Goal: Task Accomplishment & Management: Manage account settings

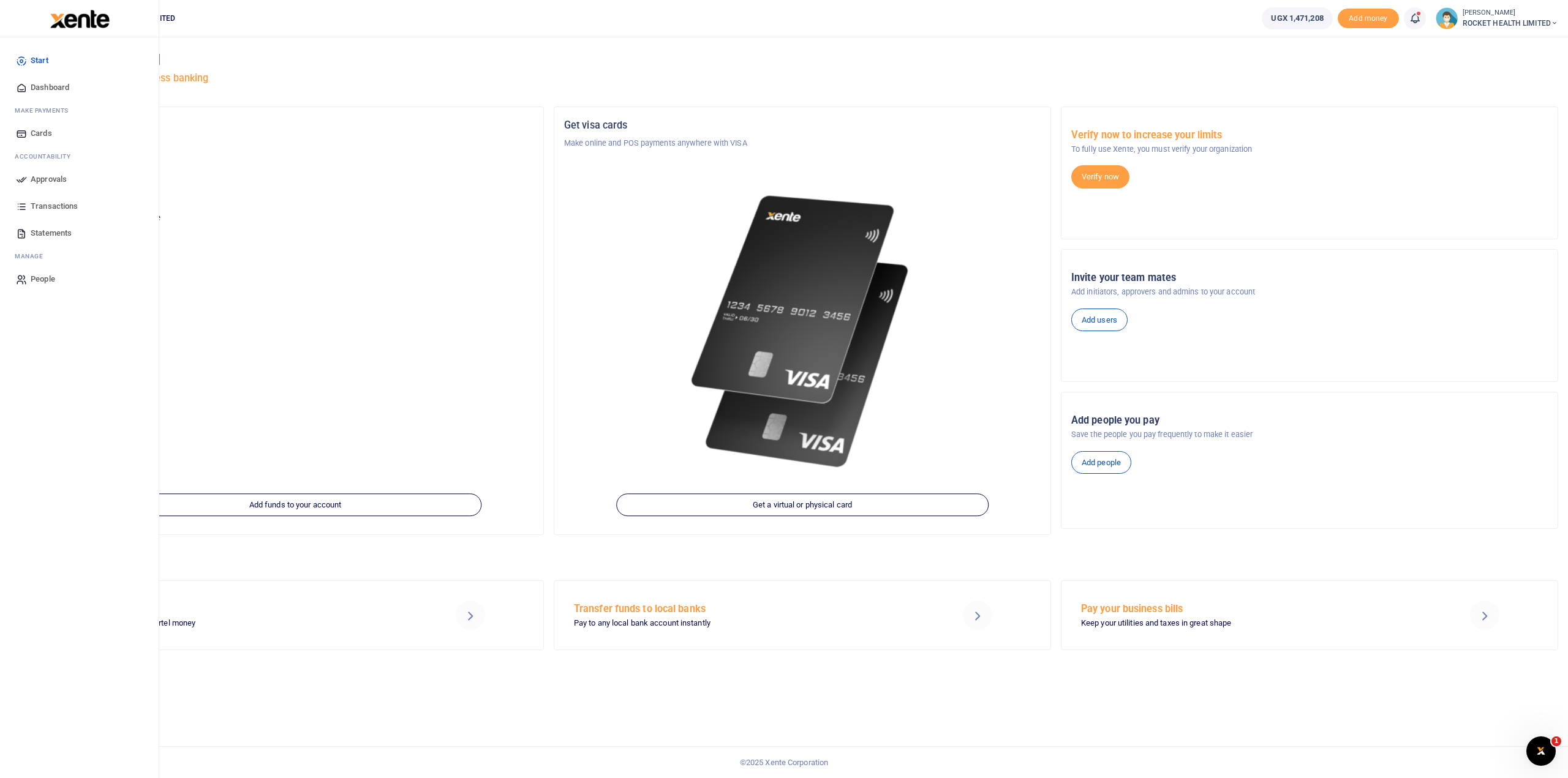
click at [57, 177] on span "Approvals" at bounding box center [48, 179] width 36 height 12
click at [59, 182] on span "Approvals" at bounding box center [48, 179] width 36 height 12
click at [48, 177] on span "Approvals" at bounding box center [48, 179] width 36 height 12
click at [44, 177] on span "Approvals" at bounding box center [48, 179] width 36 height 12
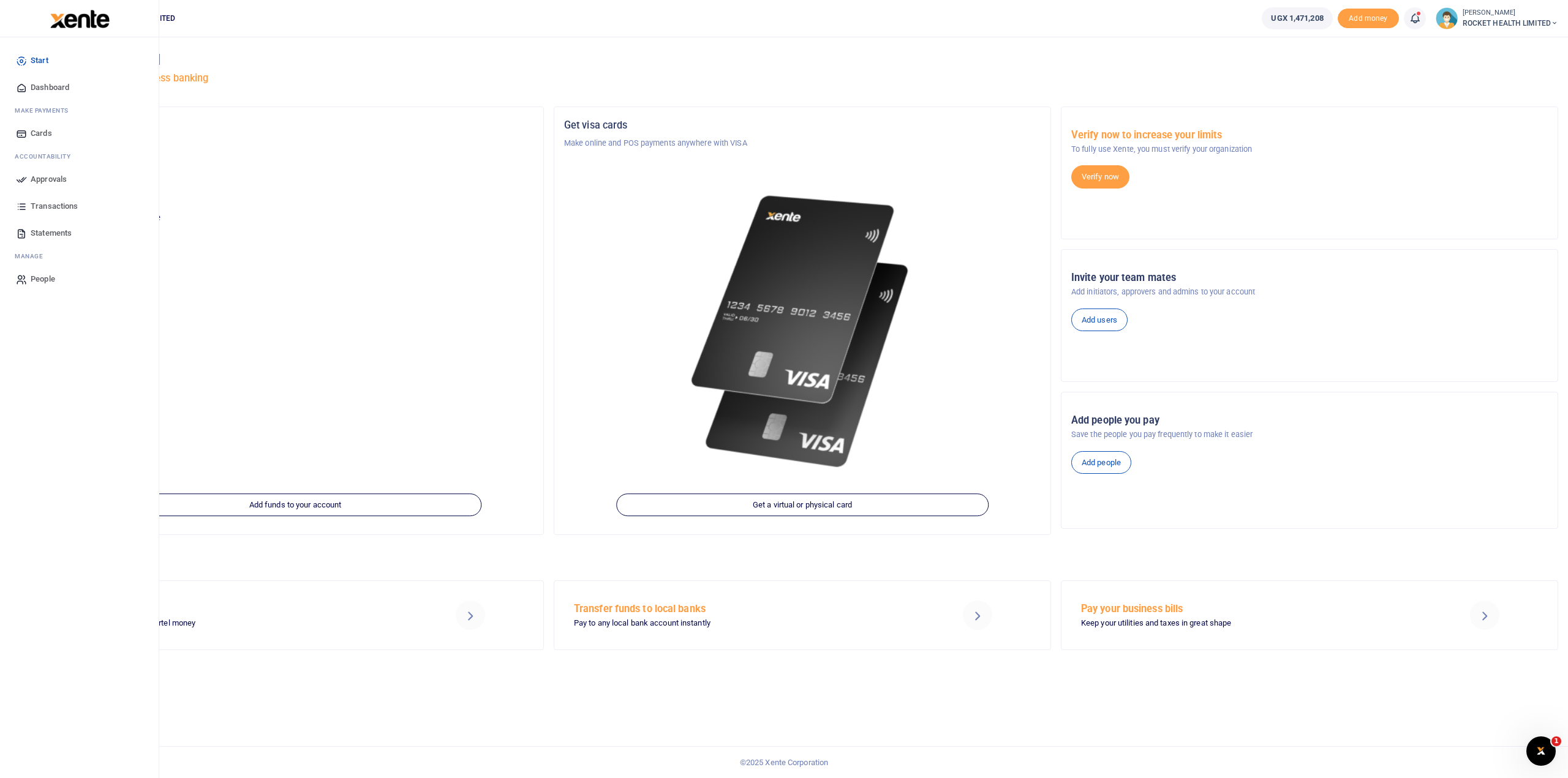
click at [20, 179] on icon at bounding box center [21, 179] width 11 height 11
click at [45, 178] on span "Approvals" at bounding box center [48, 179] width 36 height 12
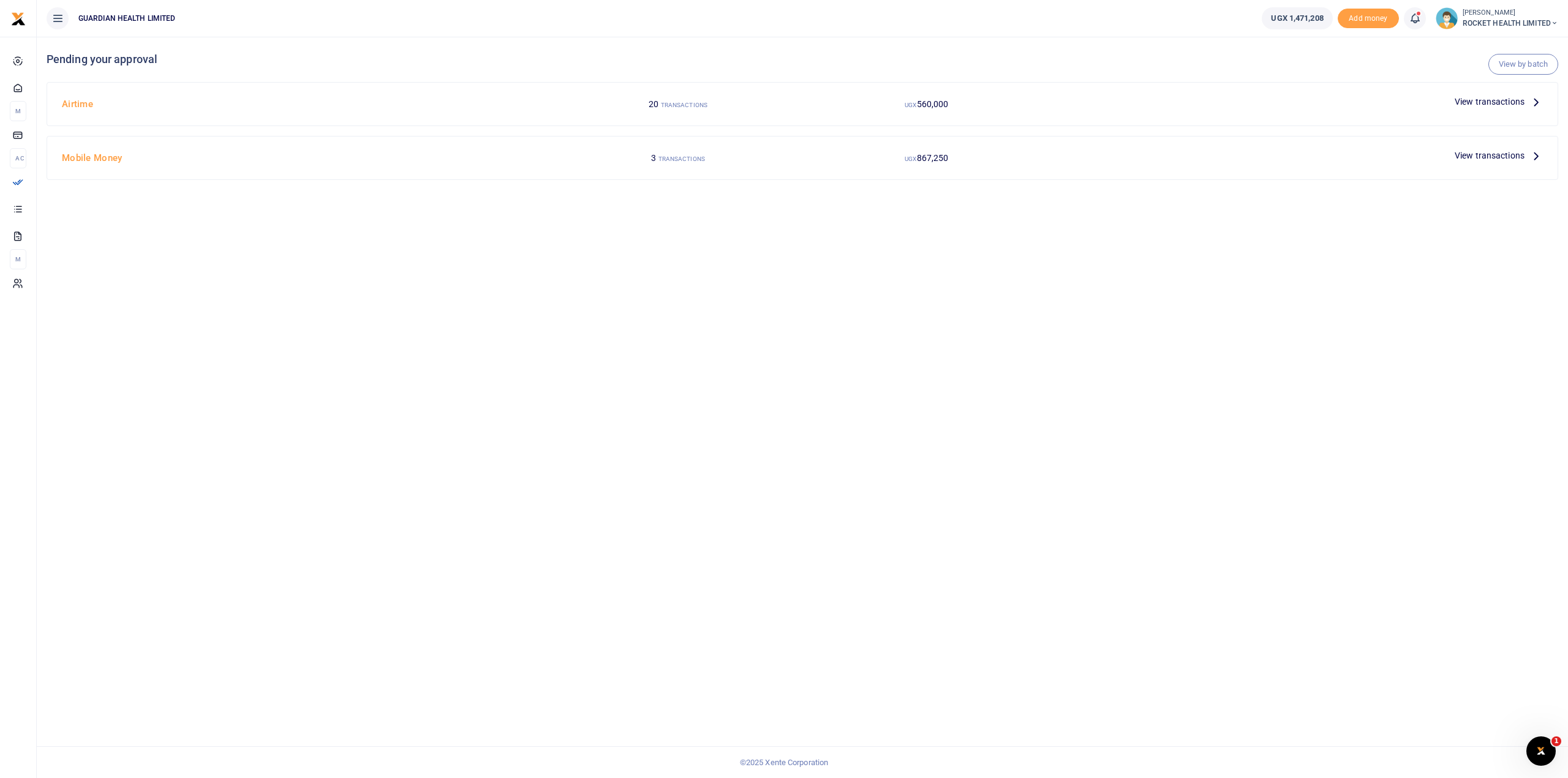
click at [712, 107] on div "20 TRANSACTIONS" at bounding box center [678, 104] width 249 height 23
click at [1528, 102] on p "View transactions" at bounding box center [1499, 101] width 88 height 13
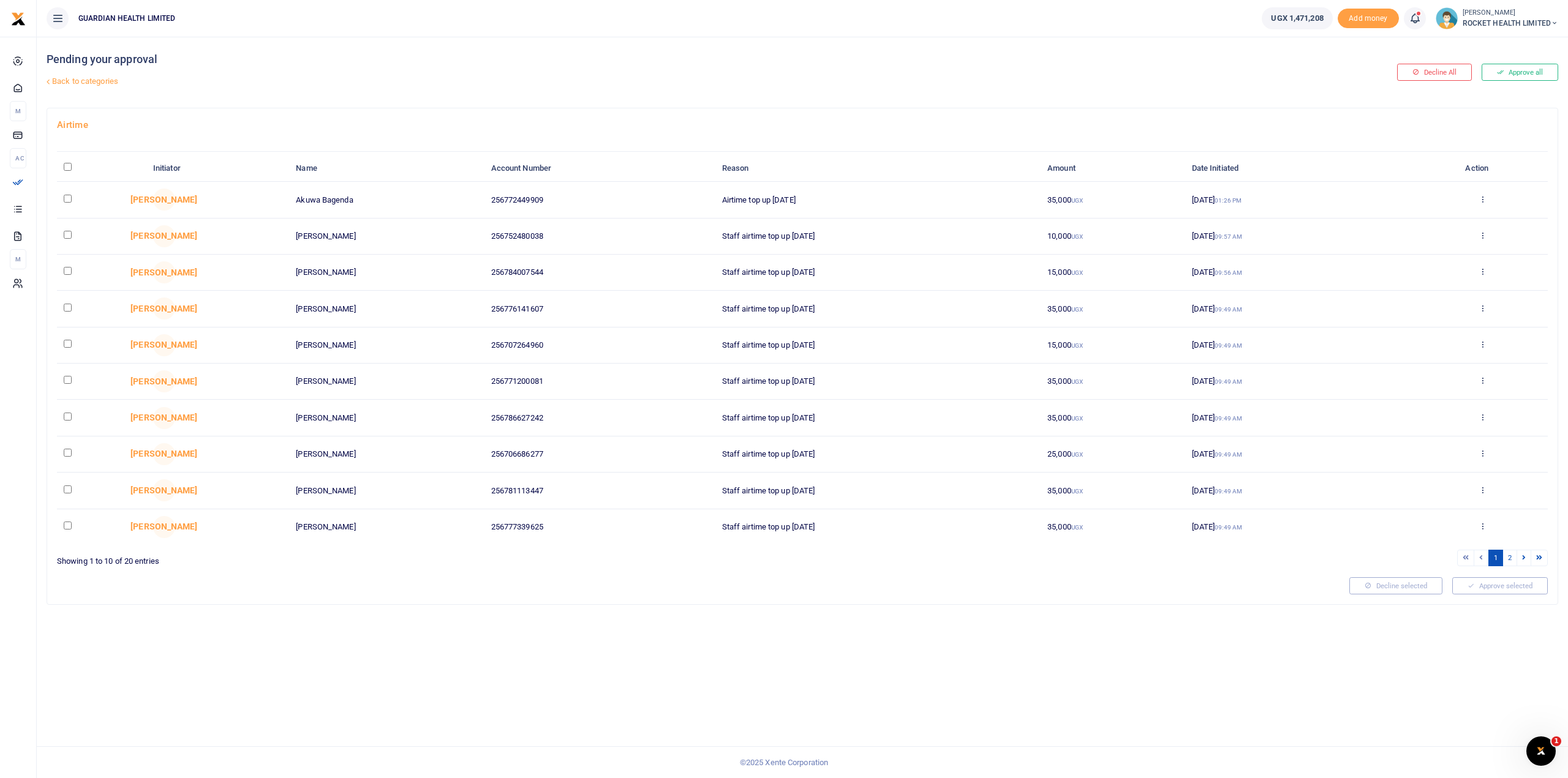
click at [70, 234] on input "checkbox" at bounding box center [68, 235] width 8 height 8
checkbox input "true"
click at [66, 272] on input "checkbox" at bounding box center [68, 271] width 8 height 8
checkbox input "true"
click at [1476, 585] on button "Approve selected (2)" at bounding box center [1495, 585] width 104 height 17
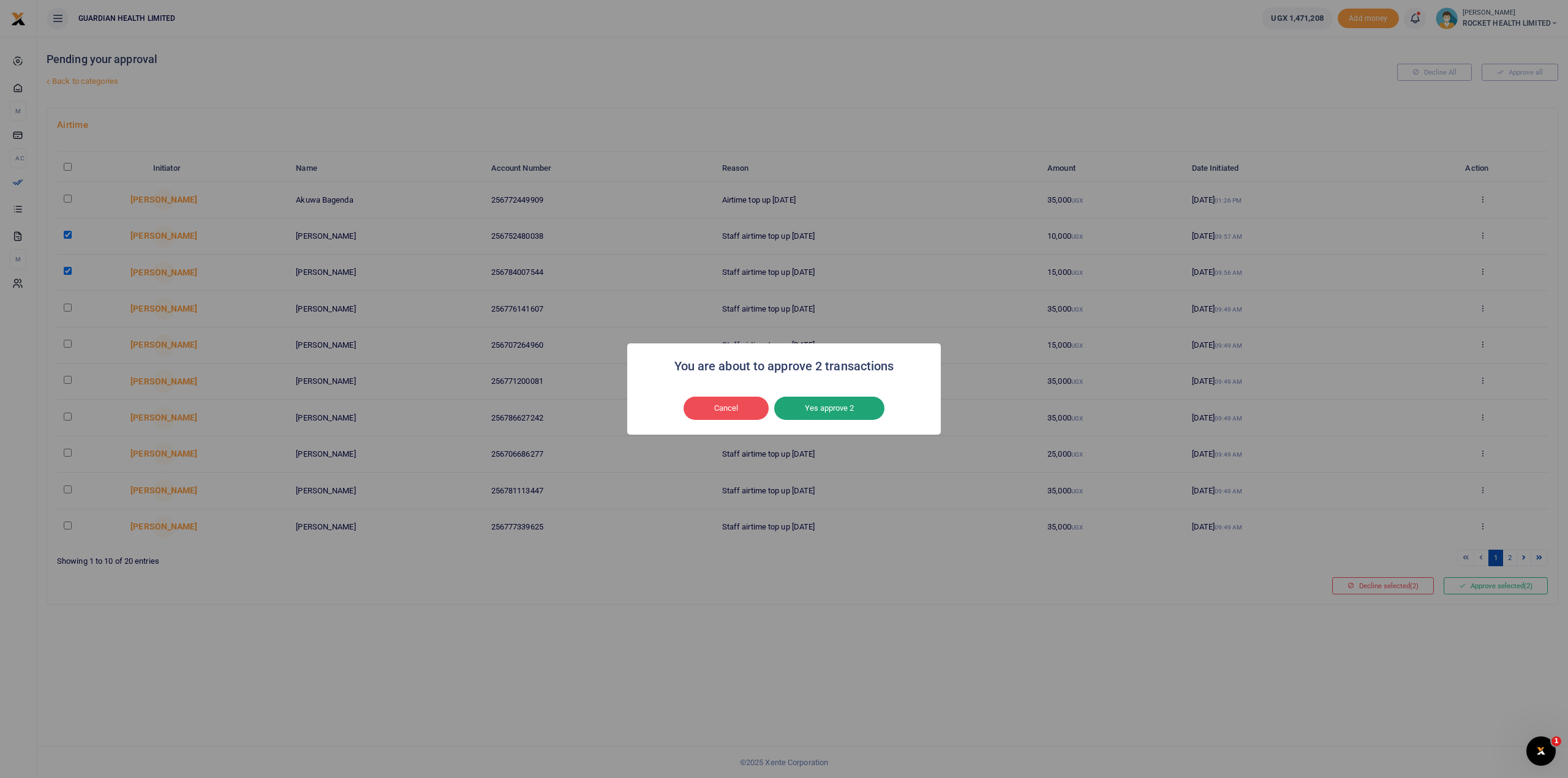
click at [847, 414] on button "Yes approve 2" at bounding box center [829, 408] width 111 height 23
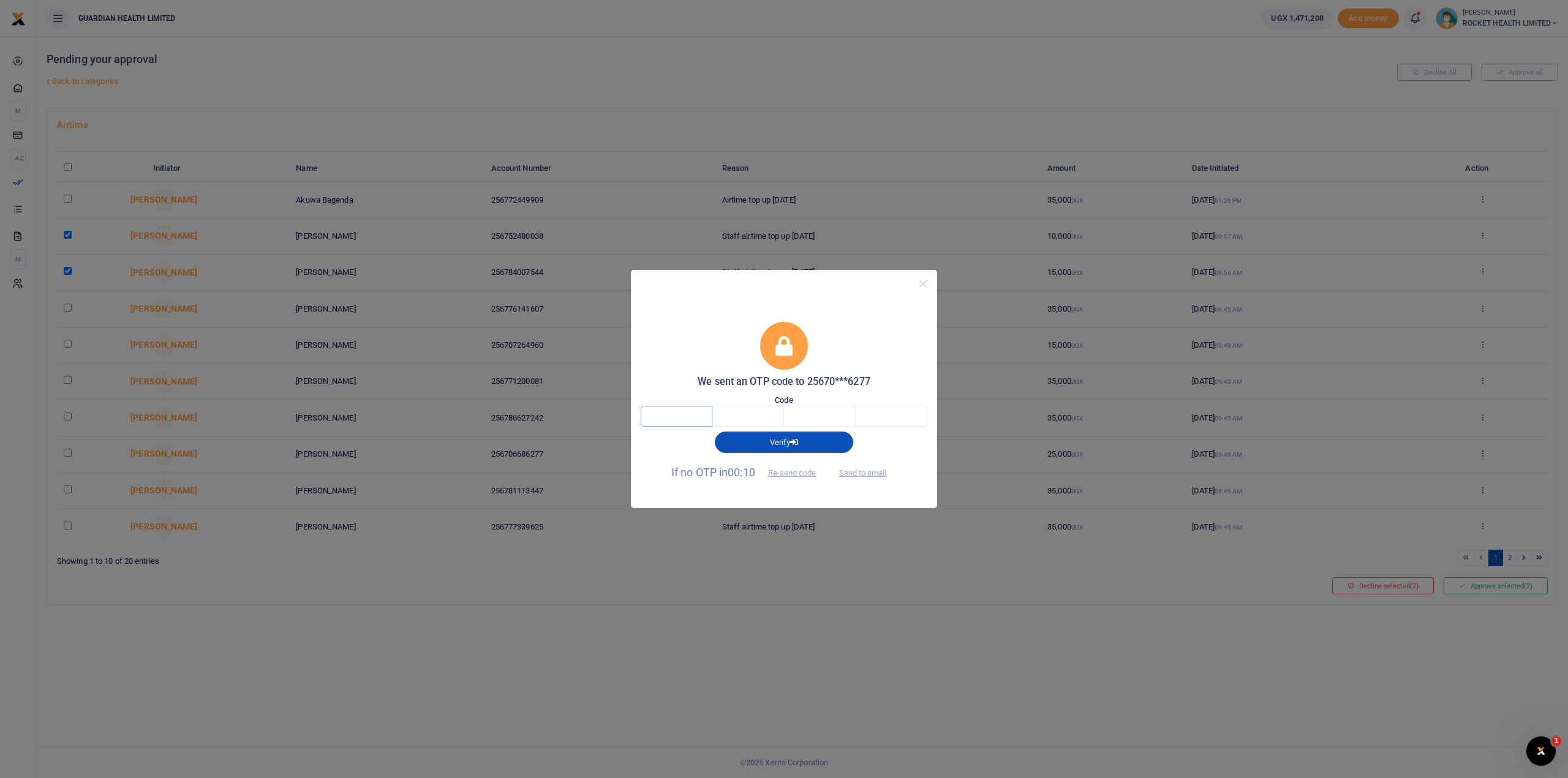
click at [682, 421] on input "text" at bounding box center [676, 416] width 71 height 21
type input "3"
type input "1"
type input "5"
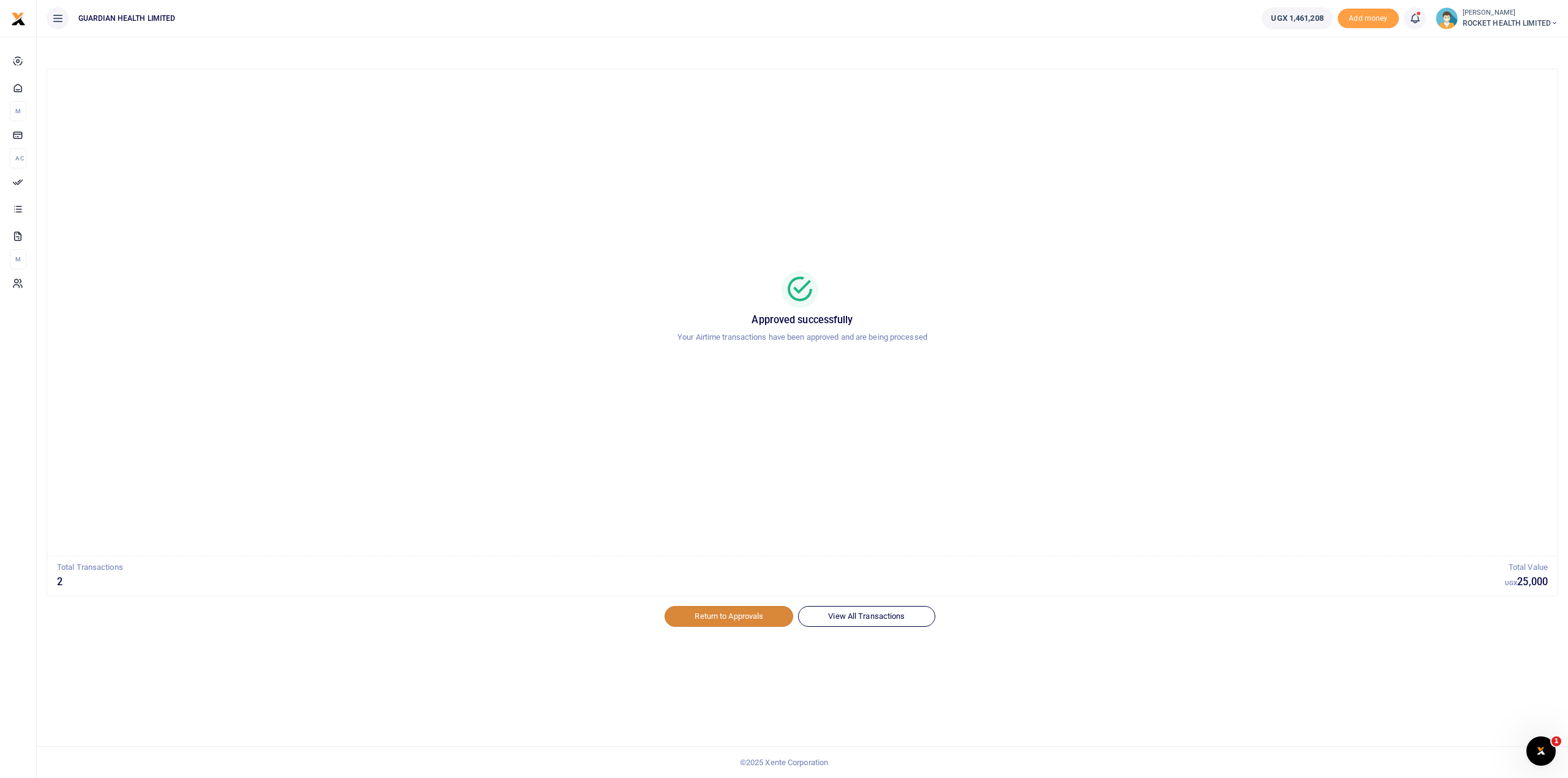
click at [734, 616] on link "Return to Approvals" at bounding box center [729, 616] width 129 height 21
click at [750, 611] on link "Return to Approvals" at bounding box center [729, 616] width 129 height 21
click at [739, 616] on link "Return to Approvals" at bounding box center [729, 616] width 129 height 21
click at [37, 181] on span "Approvals" at bounding box center [48, 179] width 36 height 12
